Goal: Find contact information: Find contact information

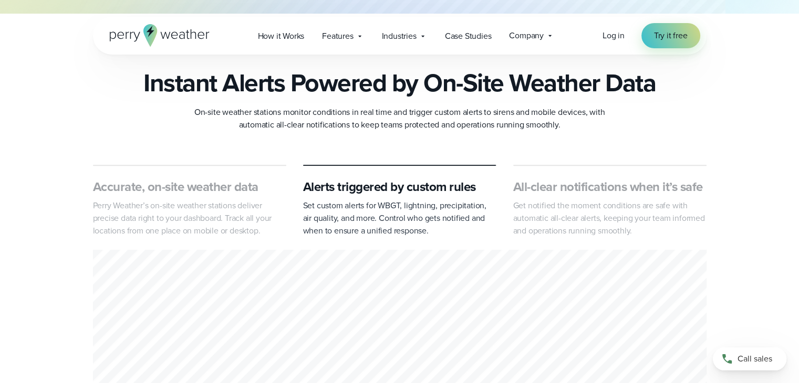
scroll to position [470, 0]
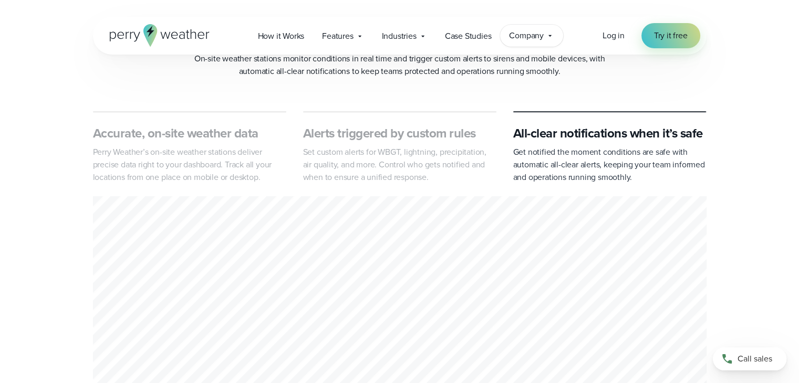
click at [533, 36] on span "Company" at bounding box center [526, 35] width 35 height 13
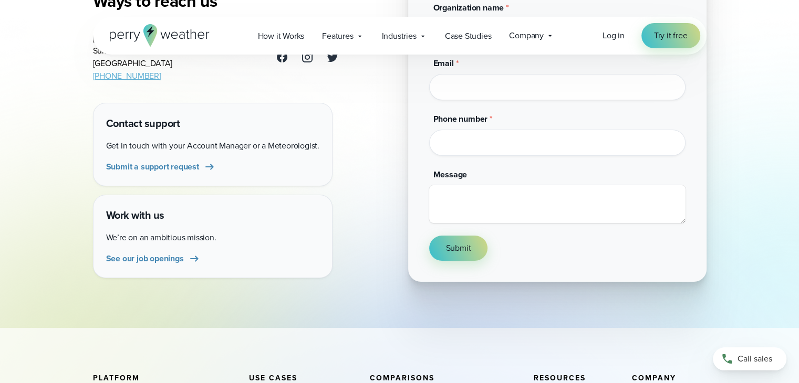
scroll to position [223, 0]
